Goal: Information Seeking & Learning: Learn about a topic

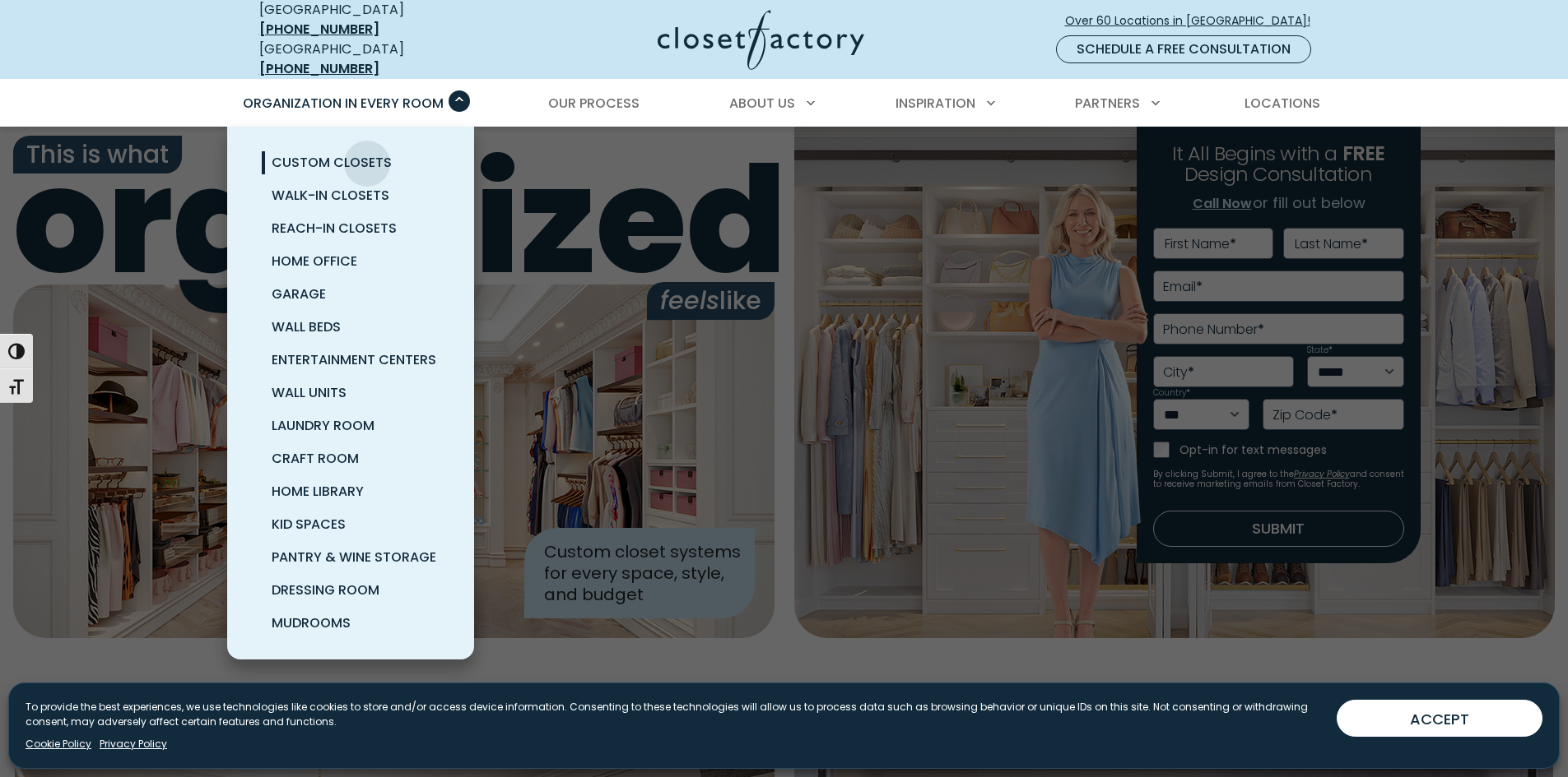
click at [367, 153] on span "Custom Closets" at bounding box center [332, 162] width 120 height 19
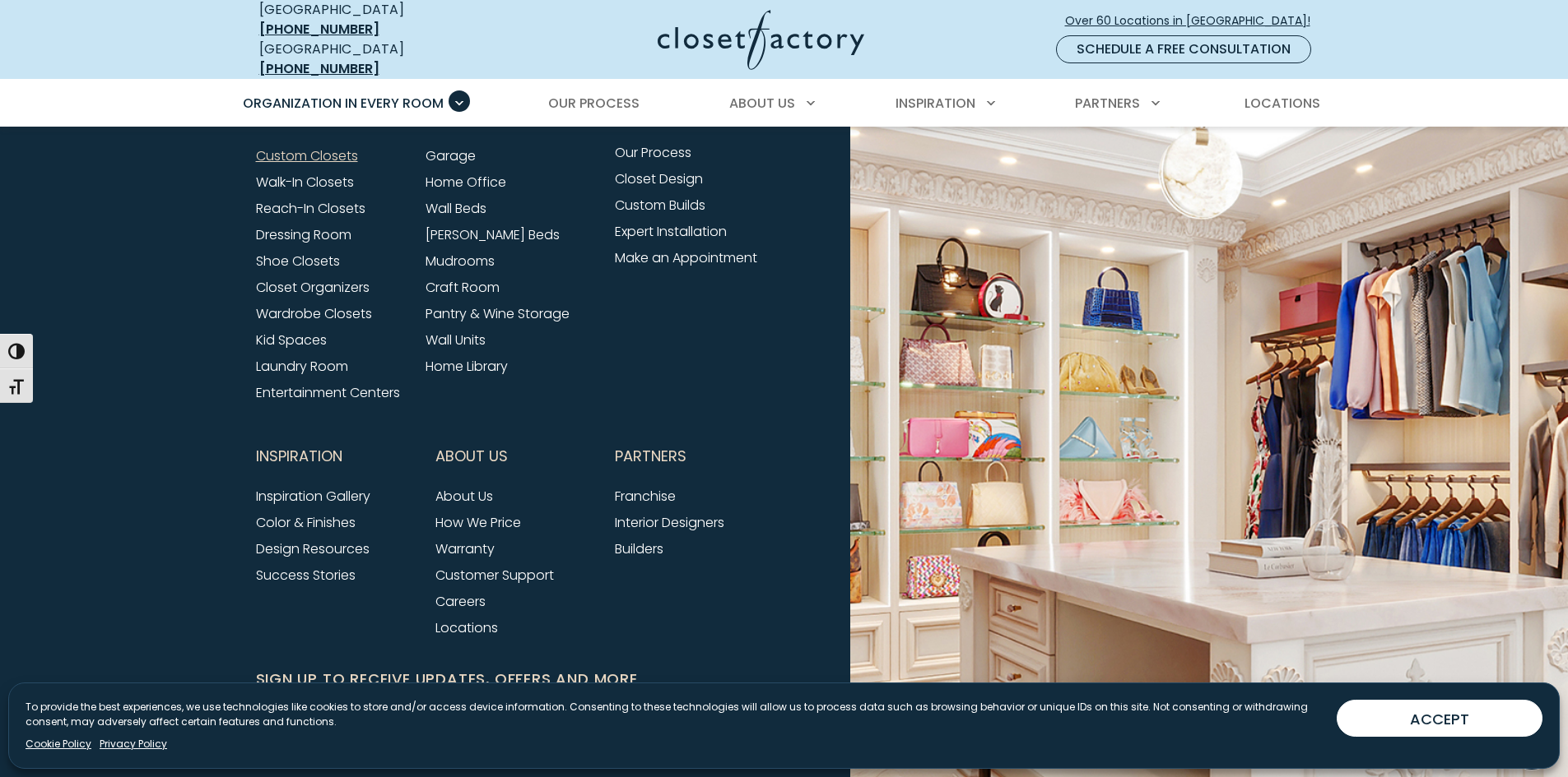
scroll to position [5327, 0]
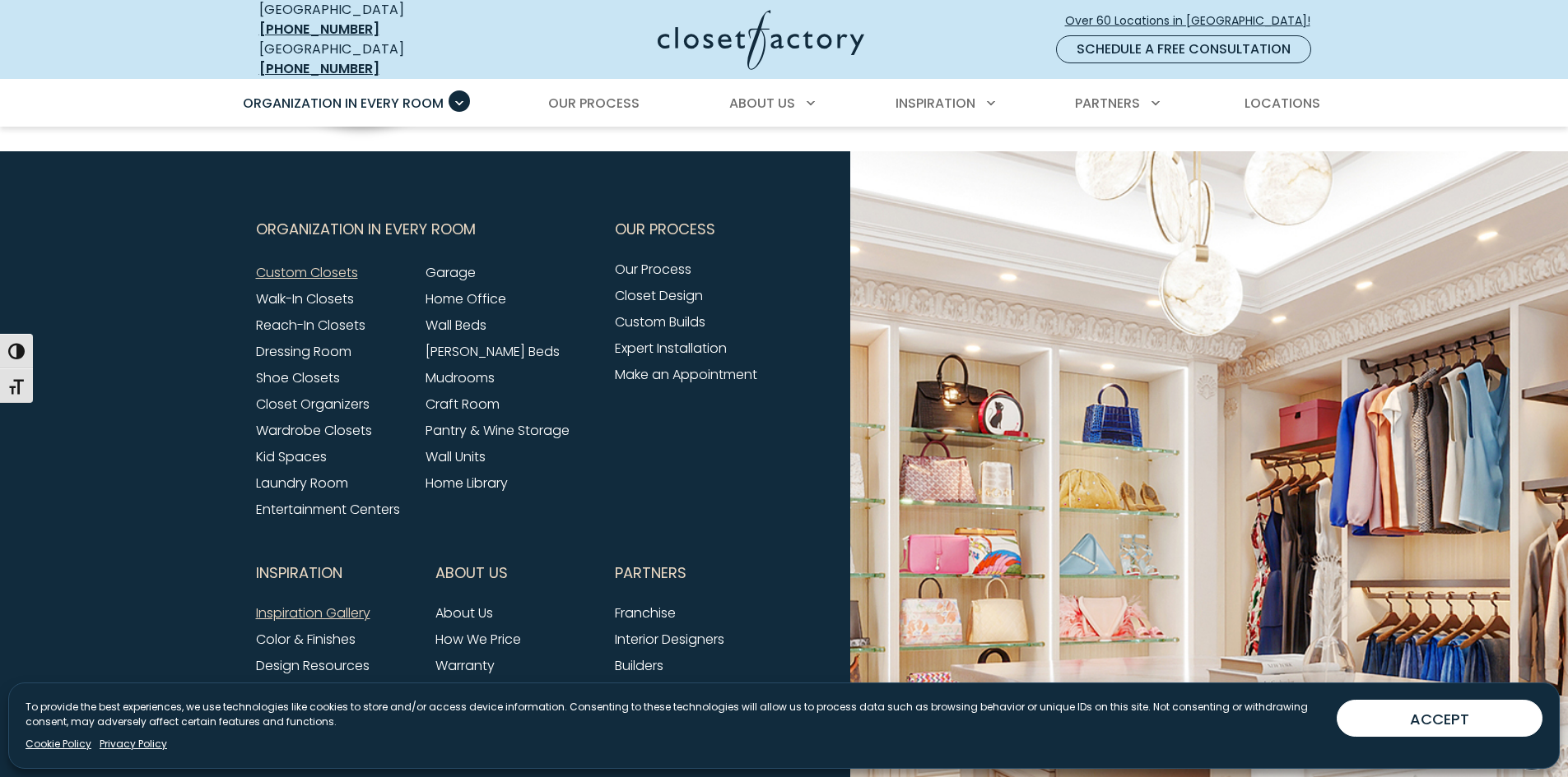
click at [325, 606] on link "Inspiration Gallery" at bounding box center [312, 613] width 114 height 19
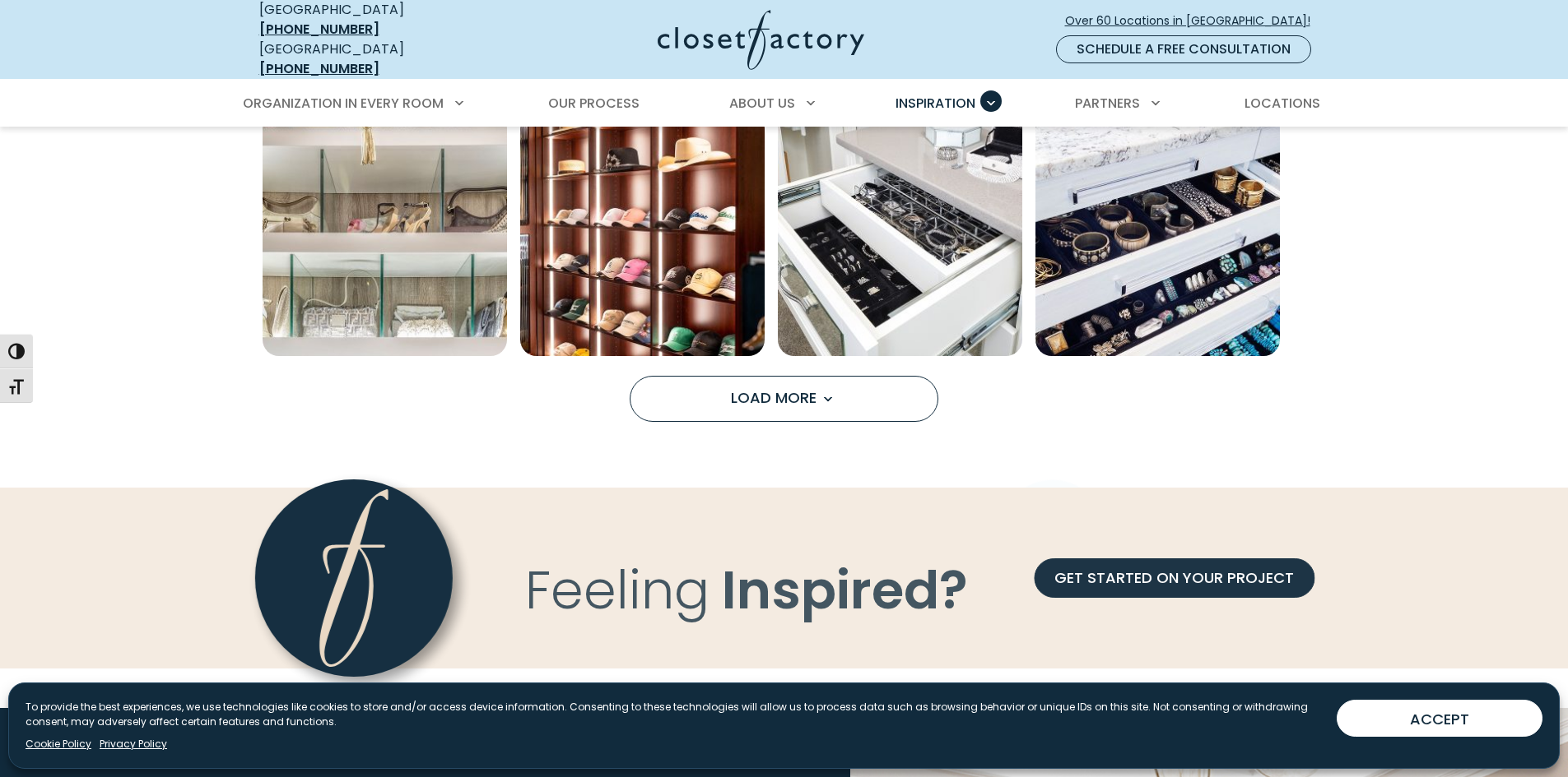
scroll to position [1398, 0]
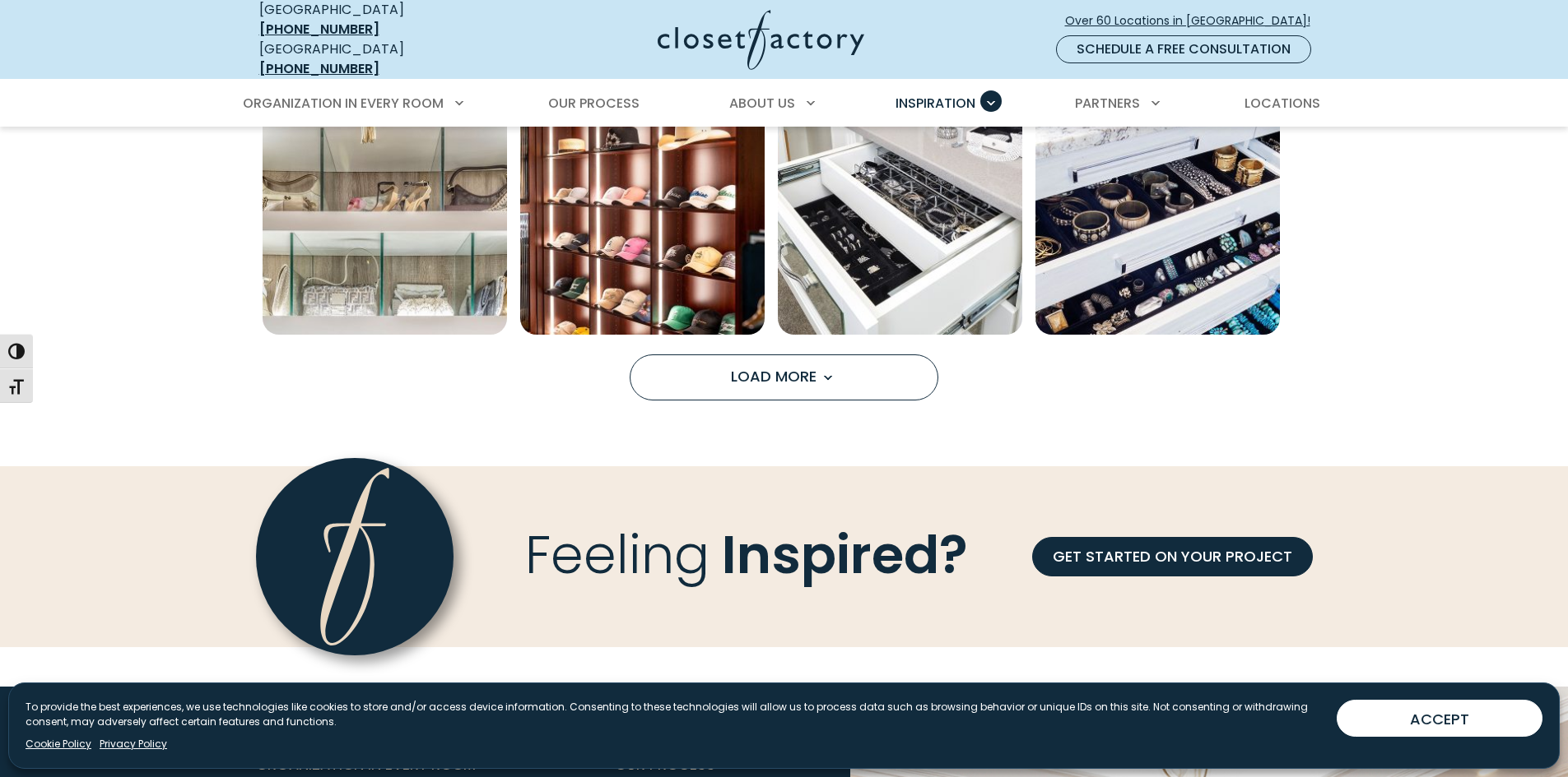
drag, startPoint x: 767, startPoint y: 381, endPoint x: 860, endPoint y: 401, distance: 95.1
click at [767, 381] on button "Load More" at bounding box center [784, 377] width 309 height 46
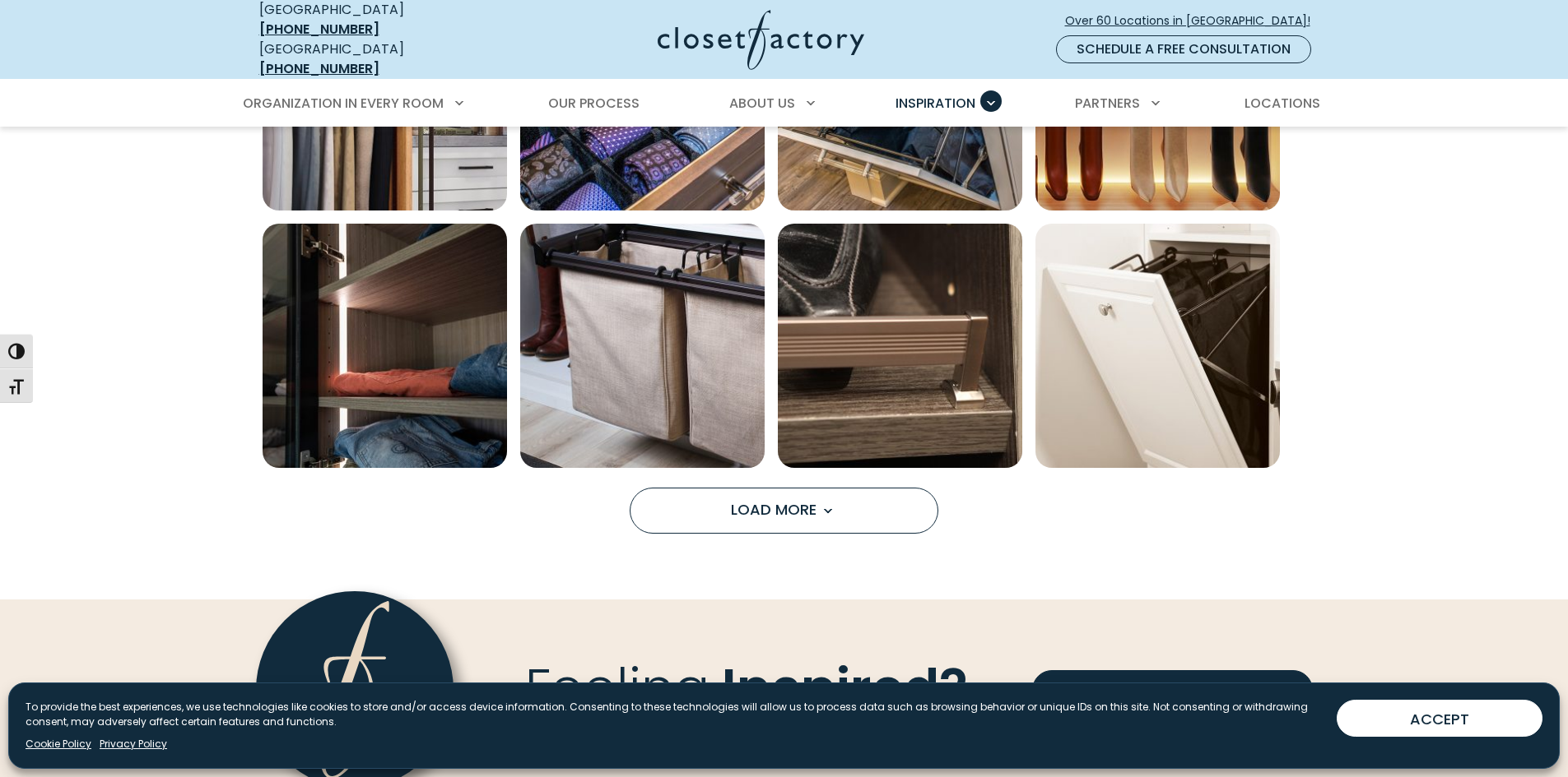
scroll to position [2303, 0]
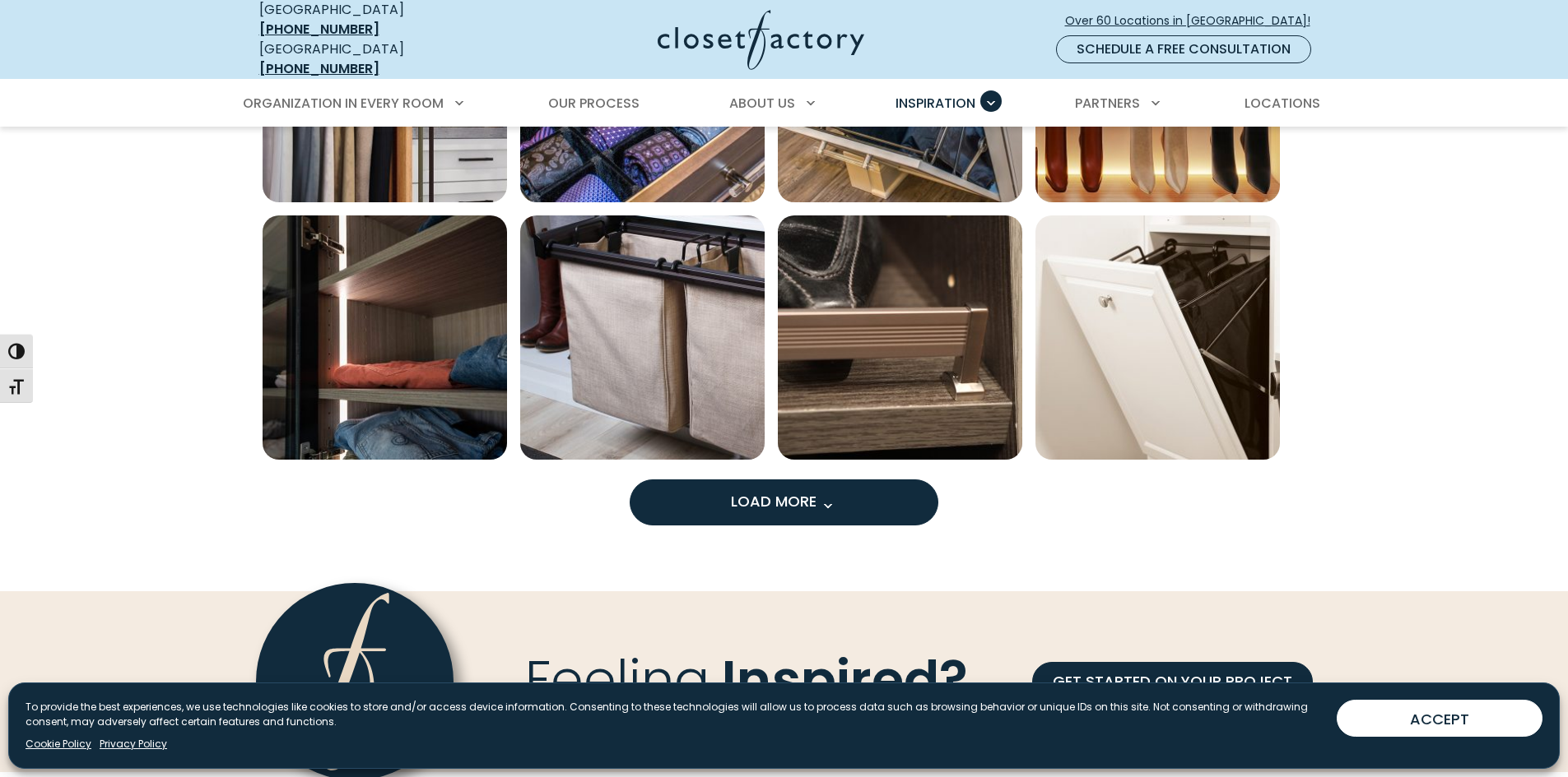
click at [887, 512] on button "Load More" at bounding box center [784, 502] width 309 height 46
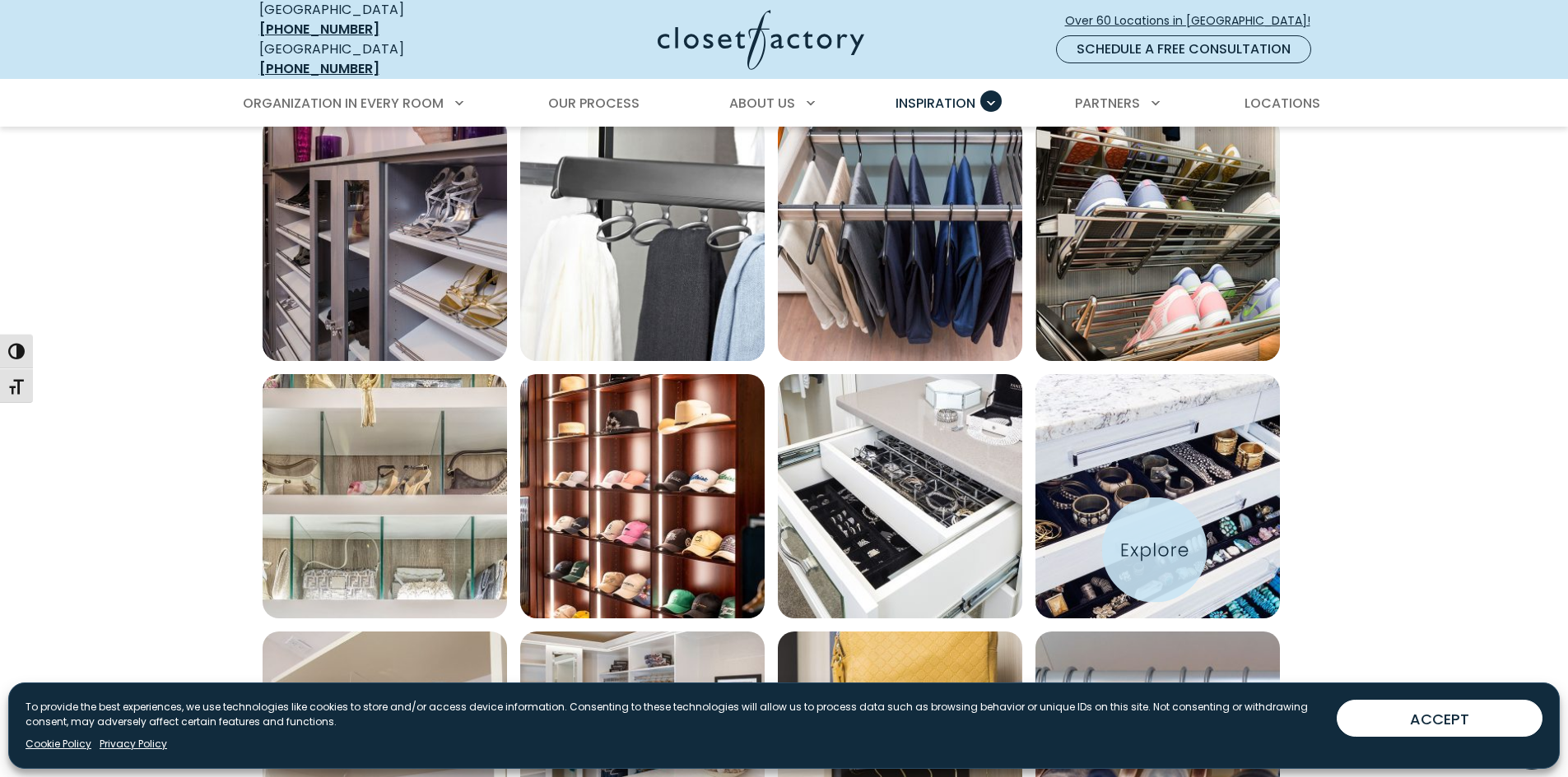
scroll to position [822, 0]
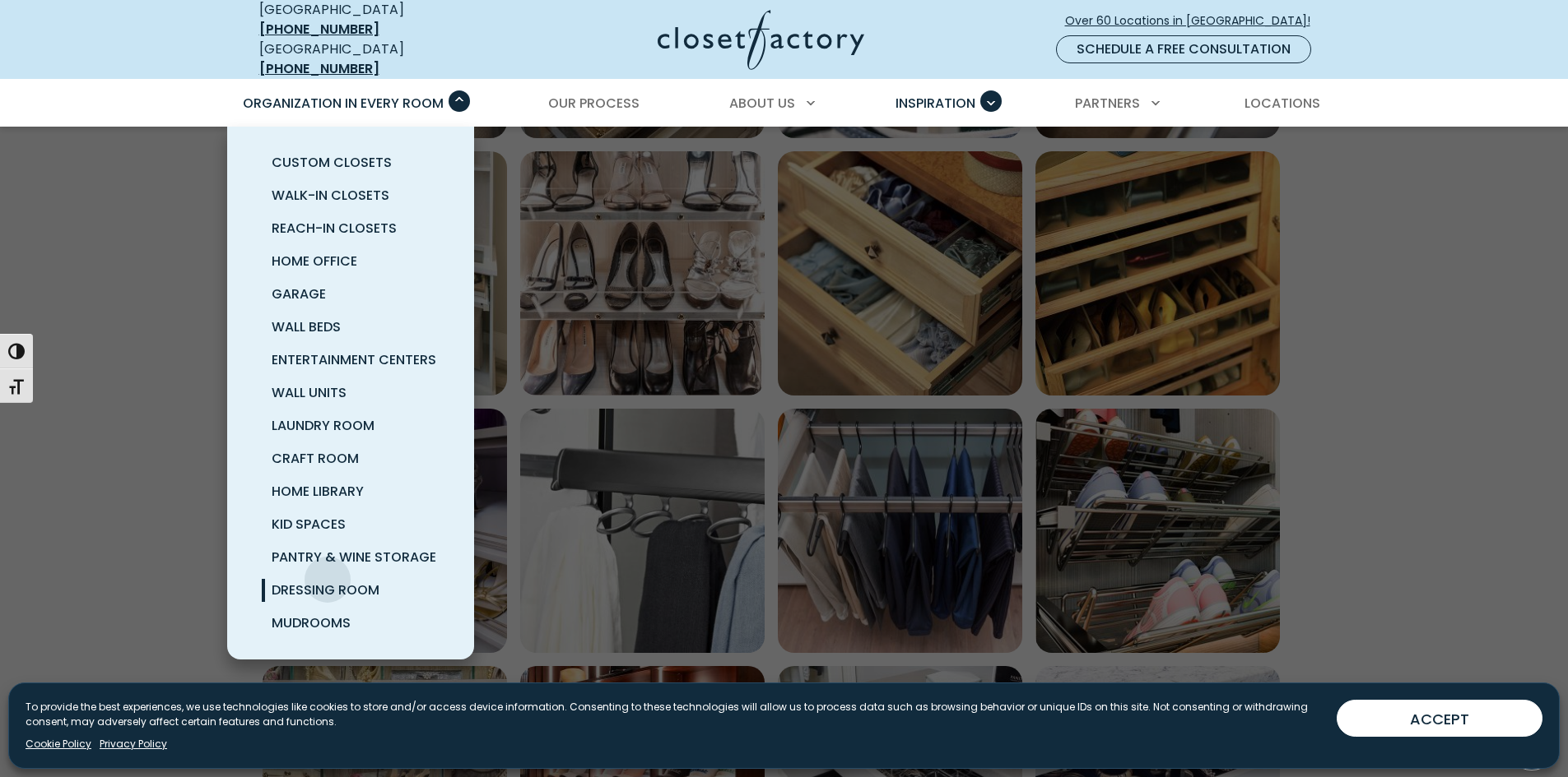
click at [327, 574] on link "Dressing Room" at bounding box center [370, 590] width 247 height 33
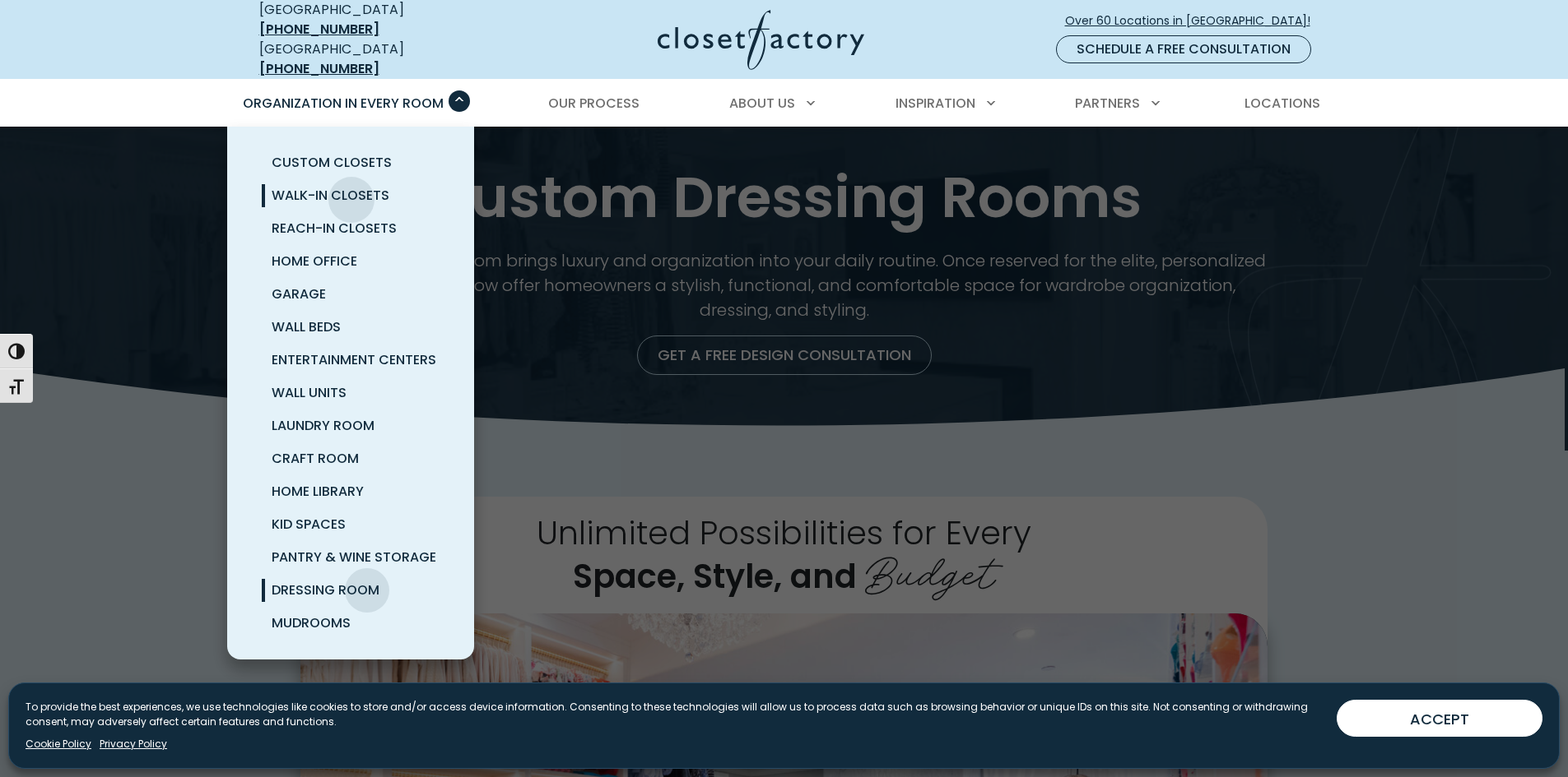
click at [352, 187] on span "Walk-In Closets" at bounding box center [330, 195] width 118 height 19
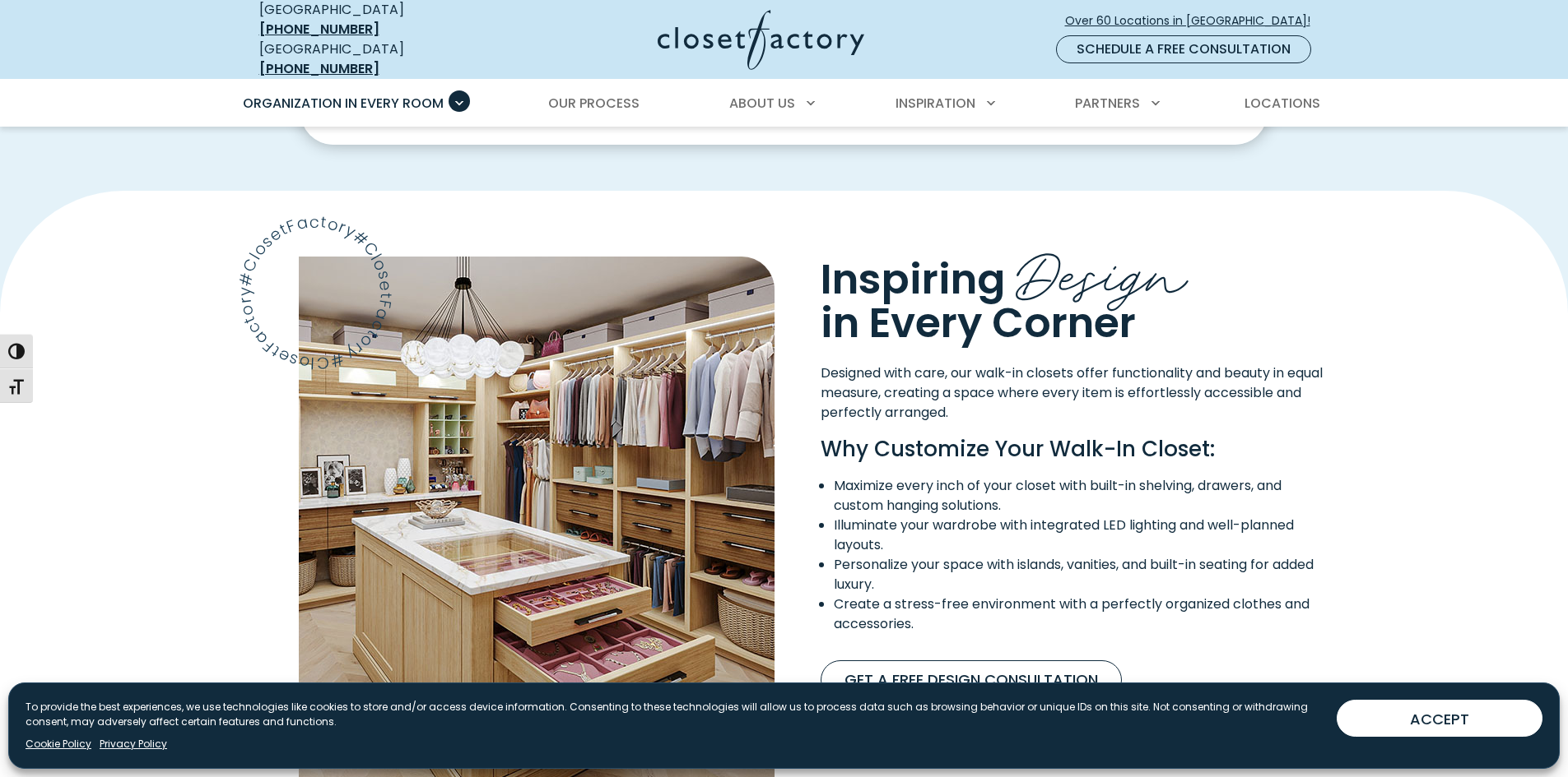
scroll to position [1316, 0]
